Goal: Transaction & Acquisition: Purchase product/service

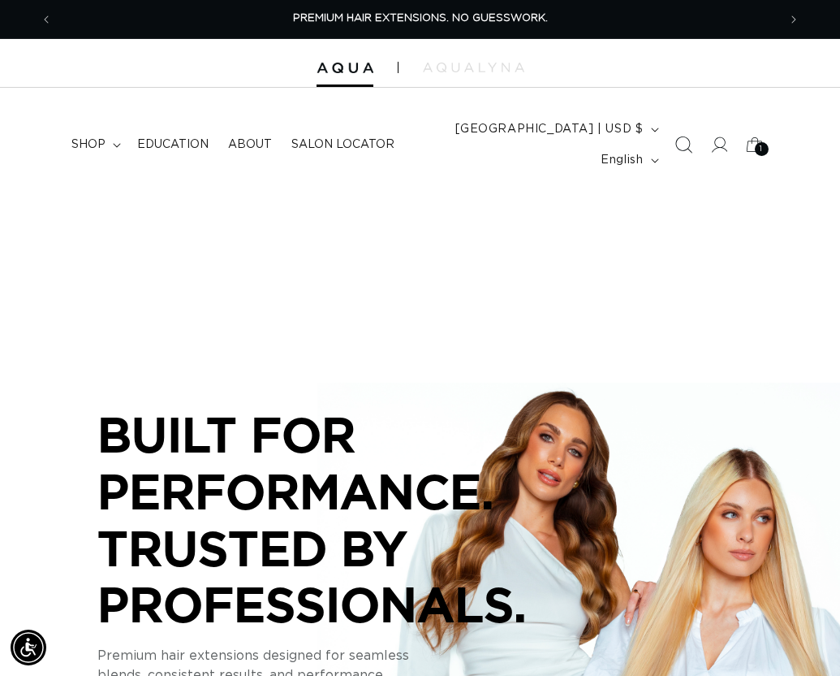
click at [681, 140] on icon "Search" at bounding box center [683, 144] width 17 height 17
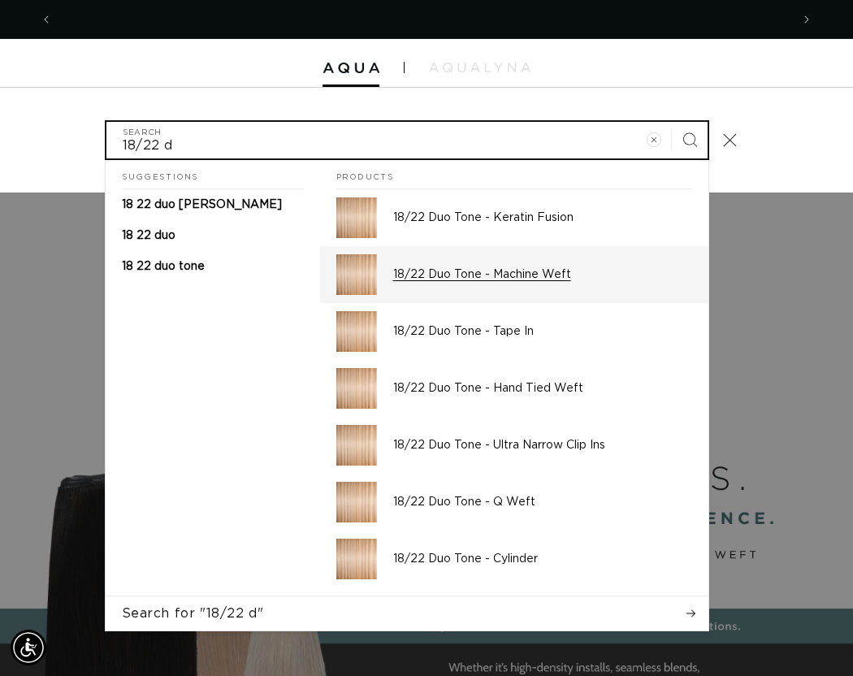
scroll to position [0, 1474]
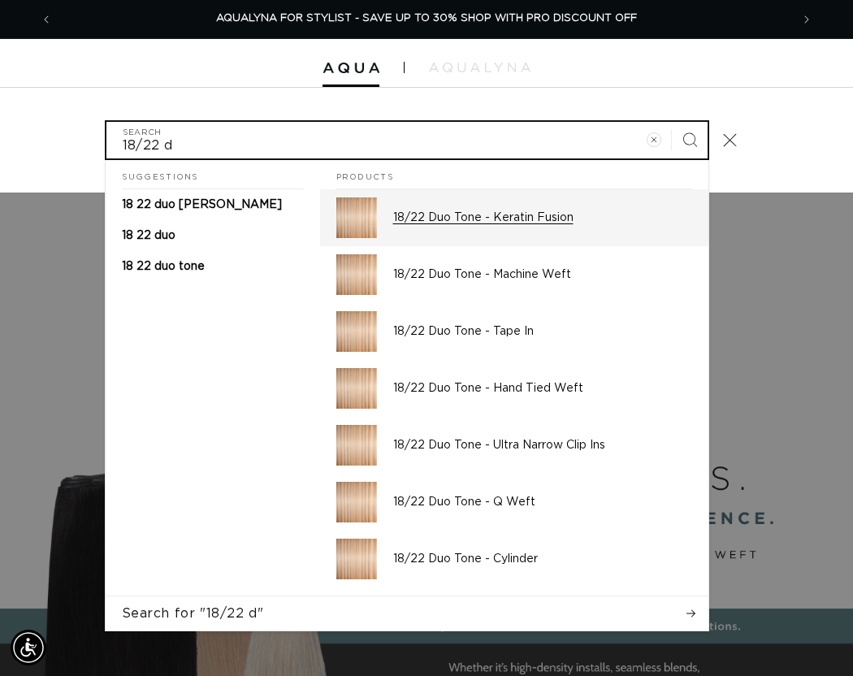
type input "18/22 d"
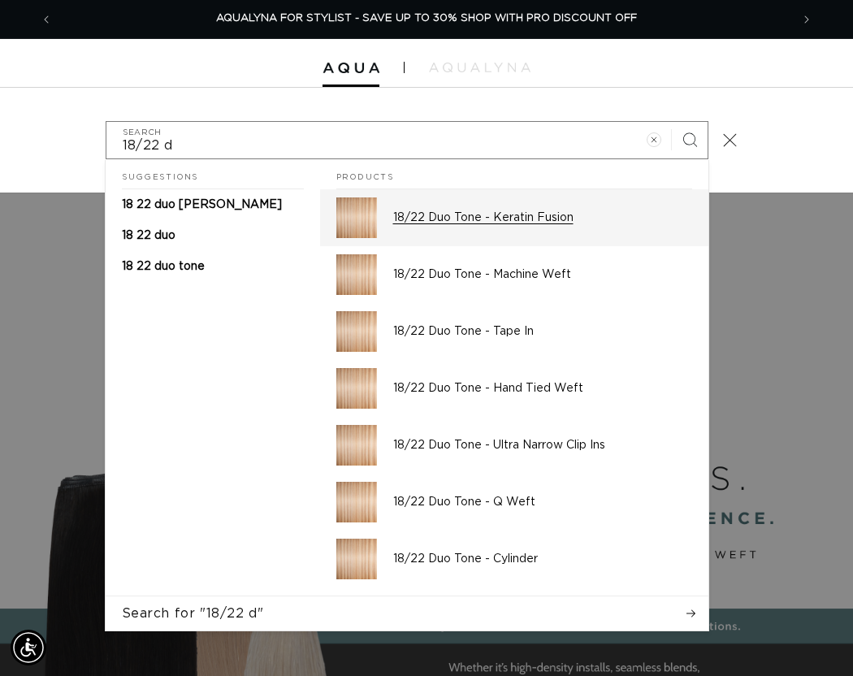
click at [500, 214] on p "18/22 Duo Tone - Keratin Fusion" at bounding box center [542, 217] width 299 height 15
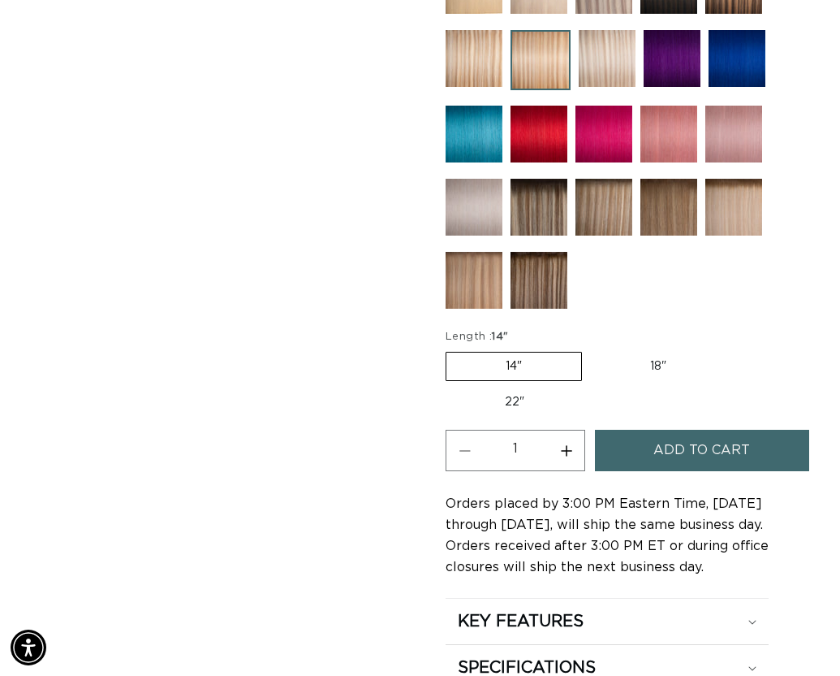
scroll to position [0, 725]
click at [642, 357] on label "18" Variant sold out or unavailable" at bounding box center [658, 366] width 135 height 28
click at [591, 349] on input "18" Variant sold out or unavailable" at bounding box center [590, 348] width 1 height 1
radio input "true"
click at [565, 452] on button "Increase quantity for 18/22 Duo Tone - Keratin Fusion" at bounding box center [566, 450] width 37 height 41
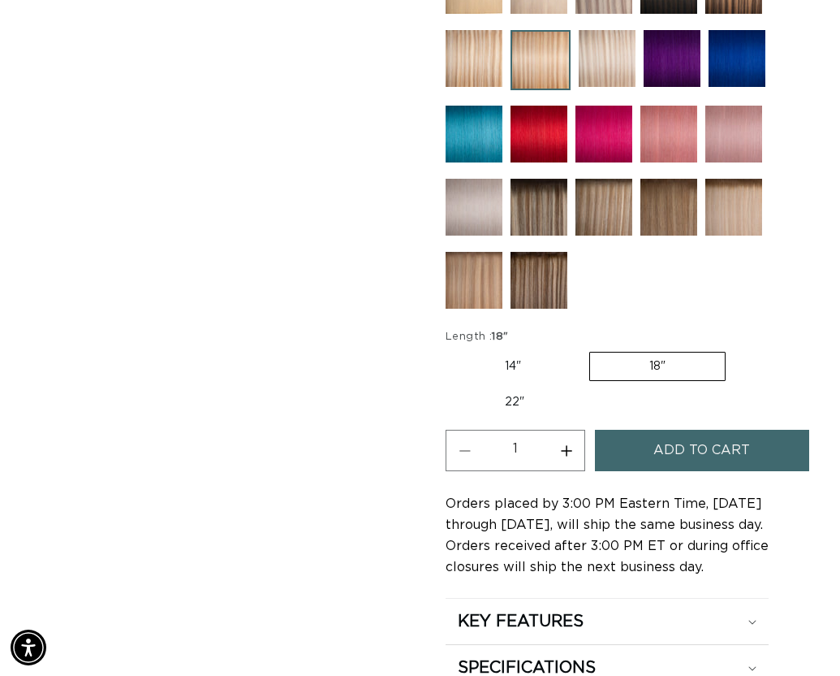
type input "2"
click at [666, 451] on span "Add to cart" at bounding box center [702, 450] width 97 height 41
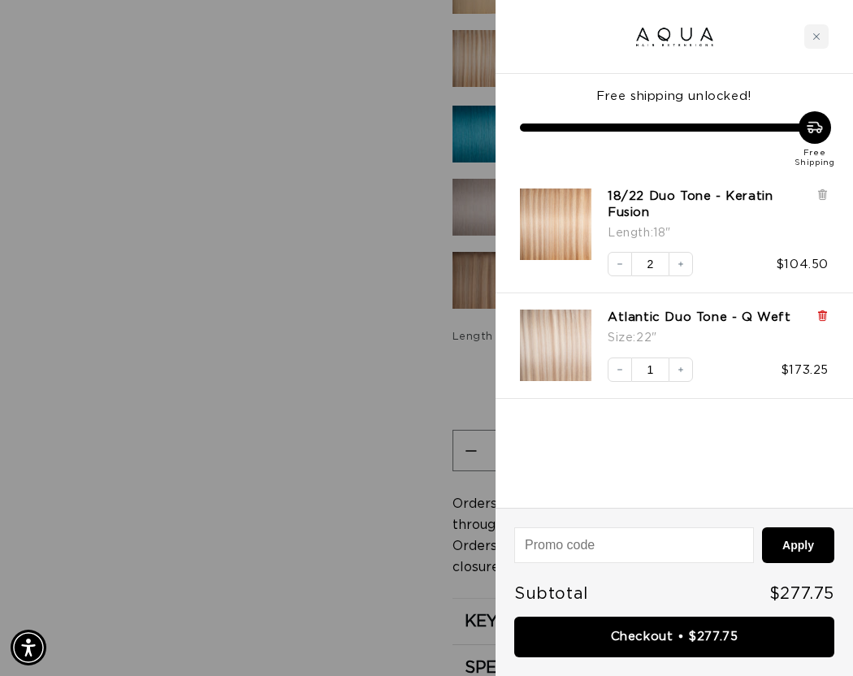
click at [822, 314] on icon at bounding box center [821, 317] width 6 height 8
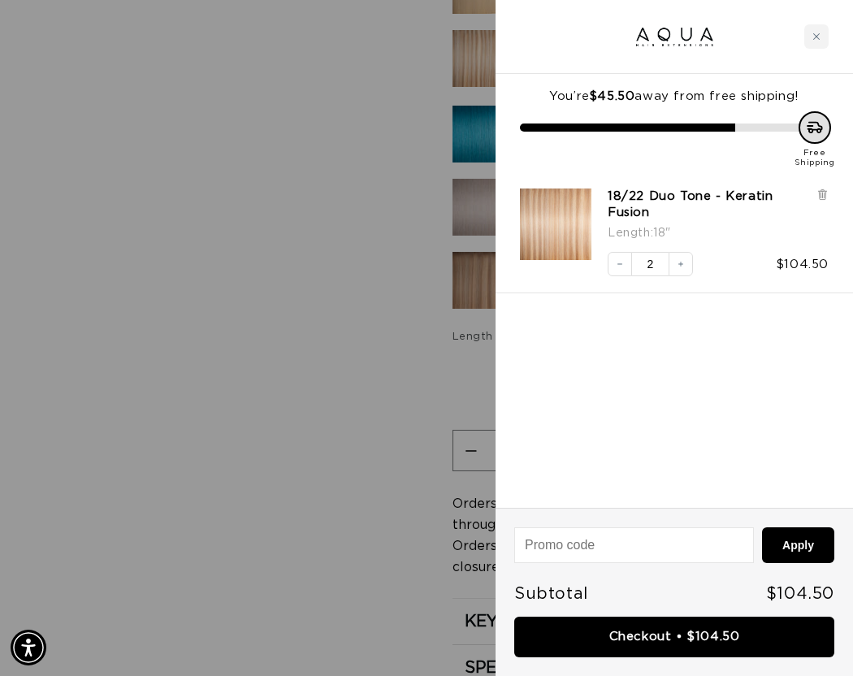
scroll to position [0, 737]
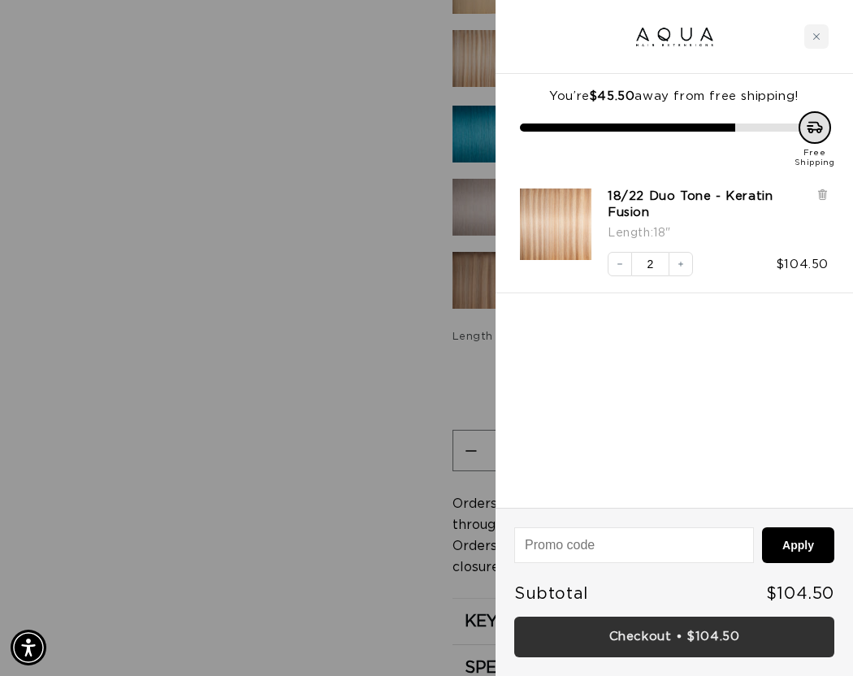
click at [645, 634] on link "Checkout • $104.50" at bounding box center [674, 636] width 320 height 41
